Goal: Information Seeking & Learning: Learn about a topic

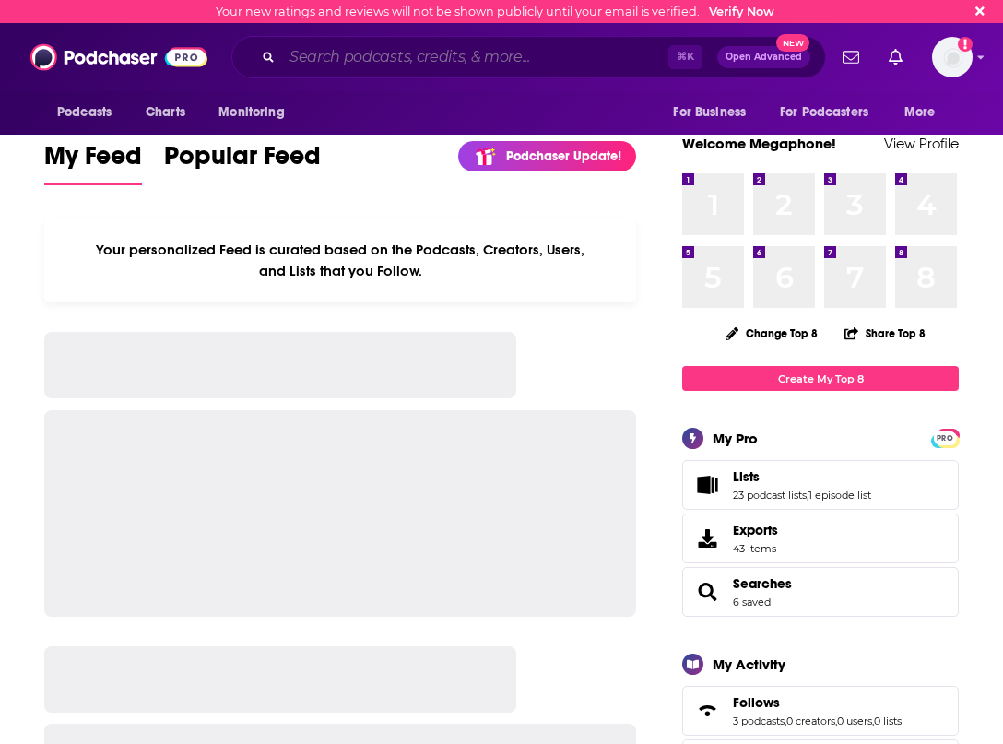
click at [566, 55] on input "Search podcasts, credits, & more..." at bounding box center [475, 56] width 386 height 29
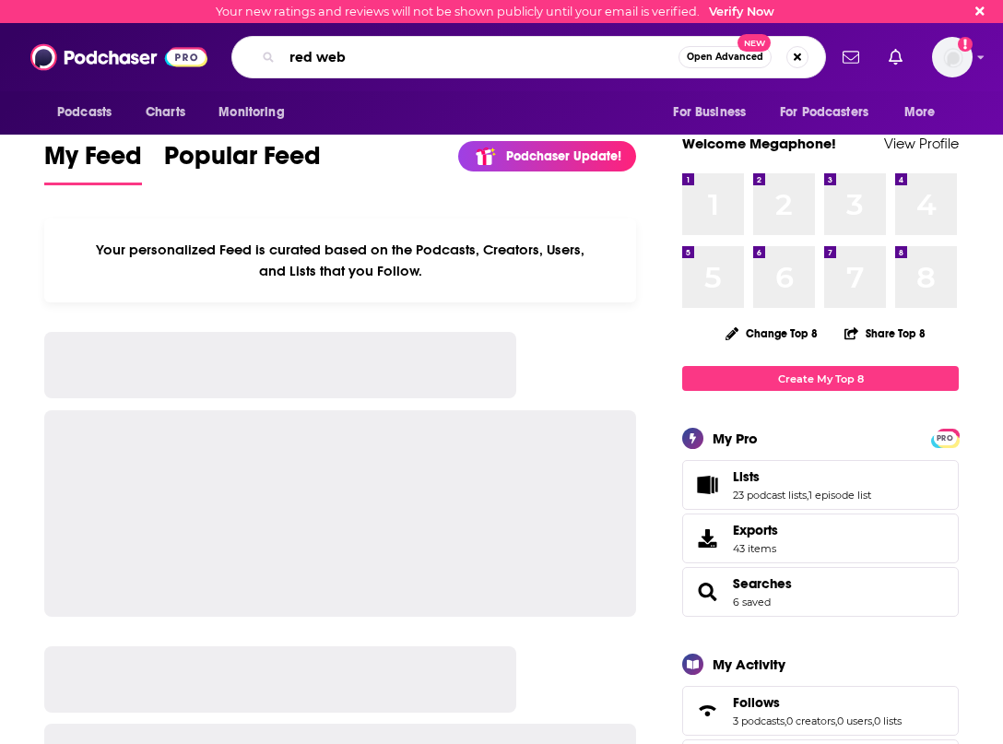
type input "red web"
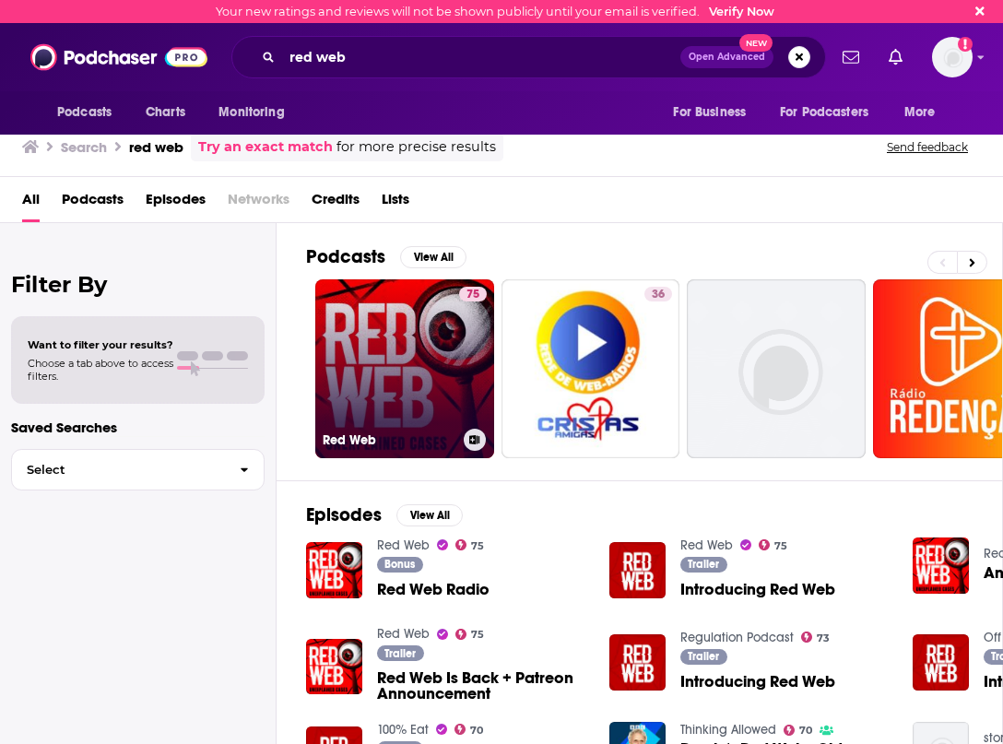
click at [352, 287] on link "75 Red Web" at bounding box center [404, 368] width 179 height 179
